Goal: Transaction & Acquisition: Purchase product/service

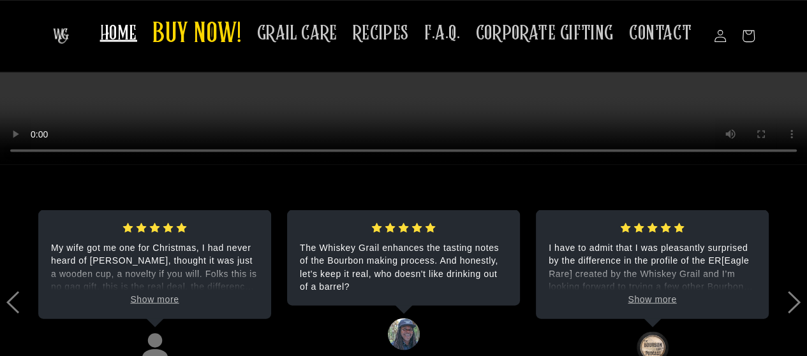
scroll to position [2255, 0]
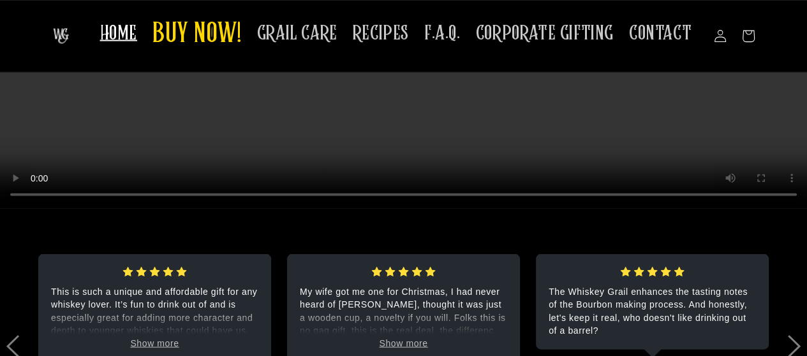
click at [137, 38] on span "HOME" at bounding box center [118, 32] width 37 height 25
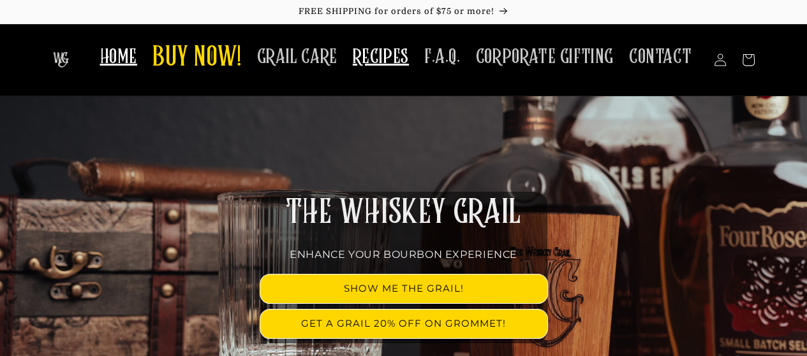
click at [399, 55] on span "RECIPES" at bounding box center [381, 57] width 56 height 25
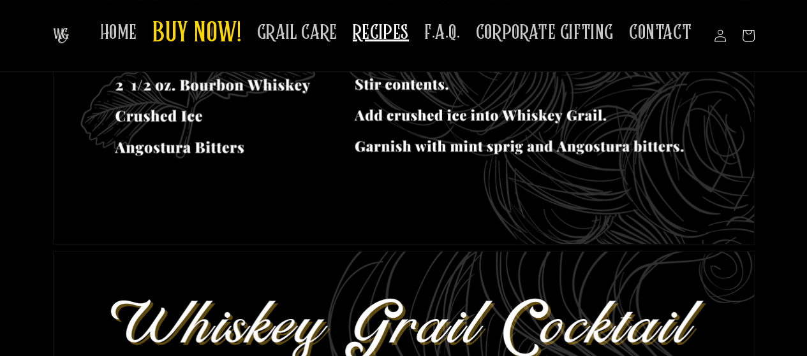
scroll to position [383, 0]
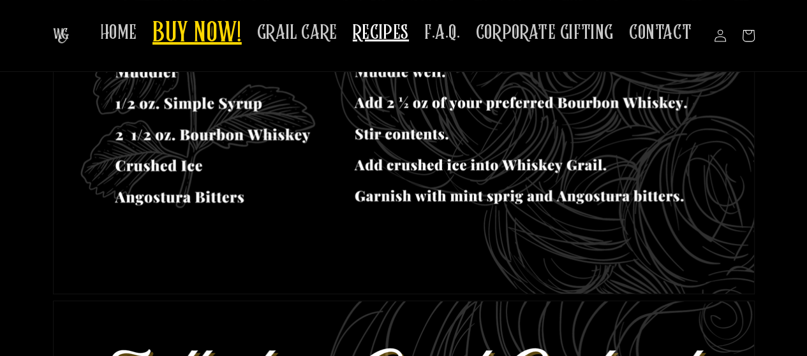
click at [236, 30] on span "BUY NOW!" at bounding box center [196, 34] width 89 height 35
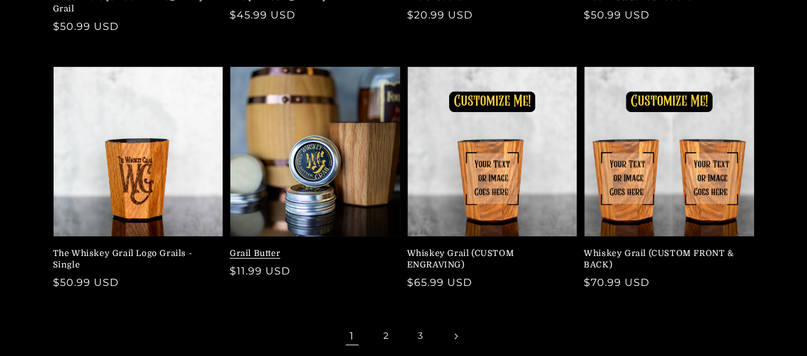
scroll to position [383, 0]
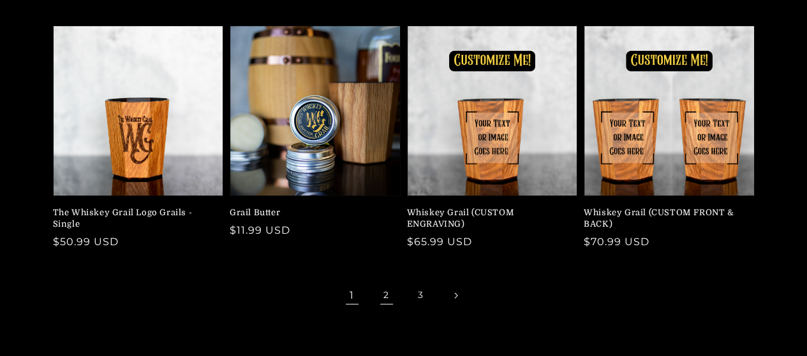
click at [385, 288] on link "2" at bounding box center [386, 296] width 28 height 28
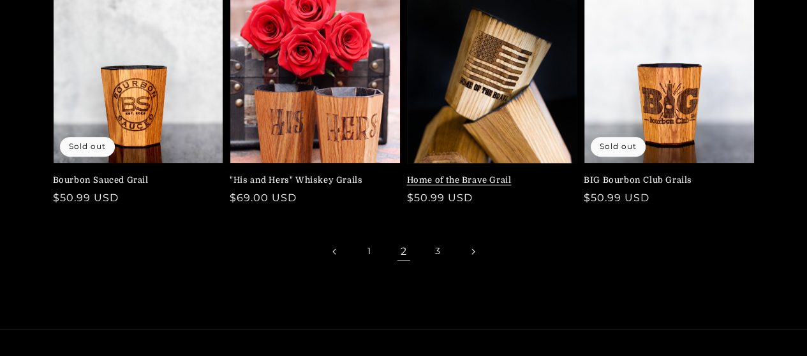
scroll to position [446, 0]
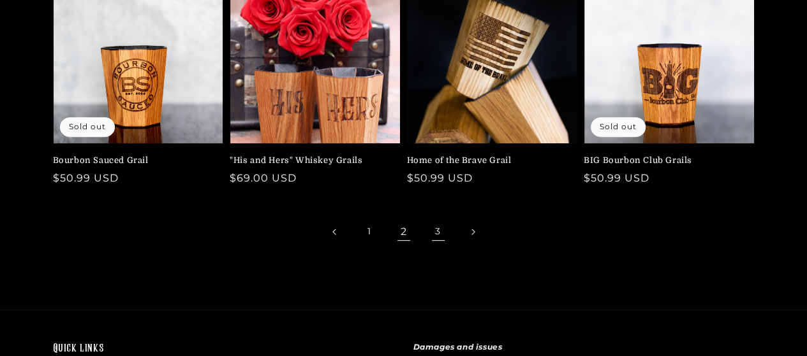
click at [442, 235] on link "3" at bounding box center [438, 232] width 28 height 28
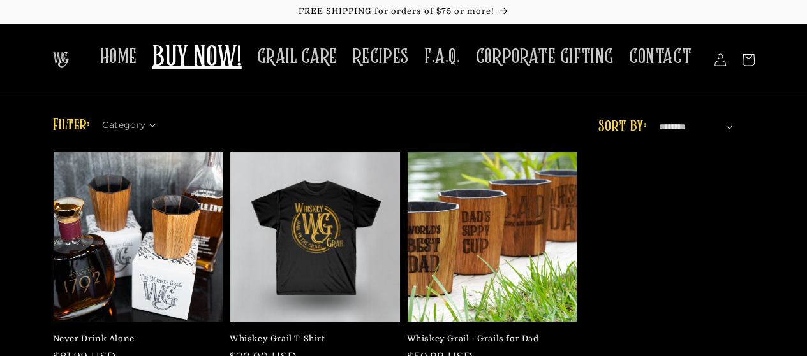
click at [729, 126] on select "**********" at bounding box center [695, 127] width 73 height 13
click at [147, 121] on div "Category" at bounding box center [127, 121] width 50 height 13
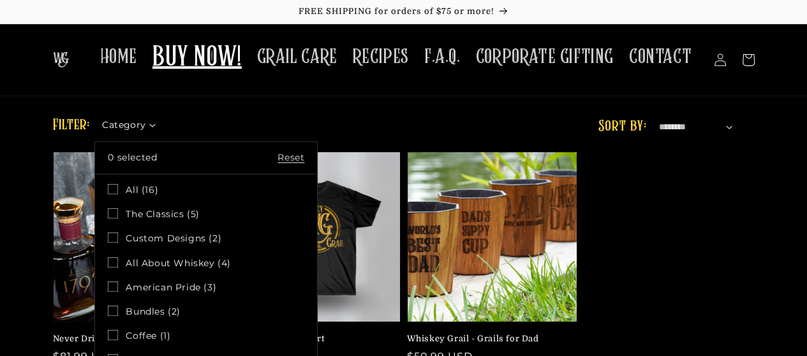
click at [117, 214] on icon at bounding box center [113, 214] width 10 height 10
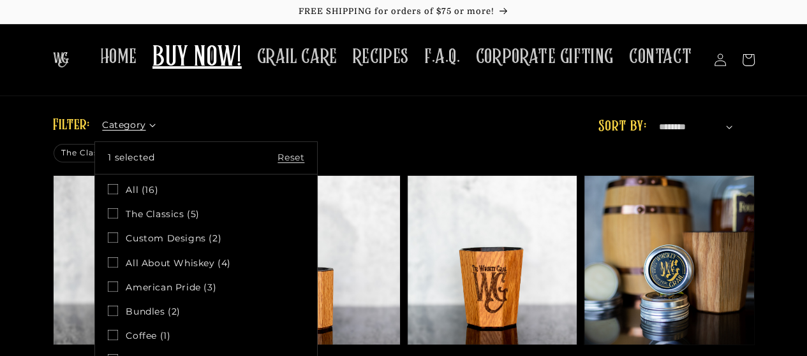
click at [163, 129] on summary "Category" at bounding box center [132, 121] width 61 height 13
